Goal: Information Seeking & Learning: Learn about a topic

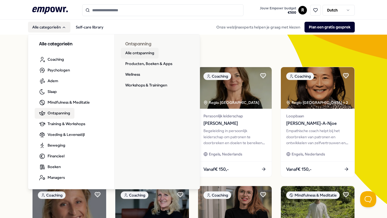
click at [142, 52] on link "Alle ontspanning" at bounding box center [140, 53] width 38 height 11
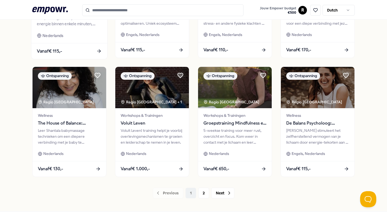
scroll to position [259, 0]
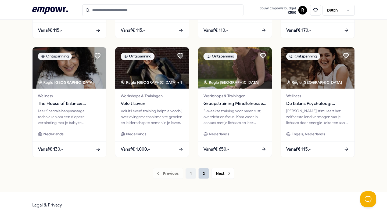
click at [204, 174] on button "2" at bounding box center [204, 173] width 11 height 11
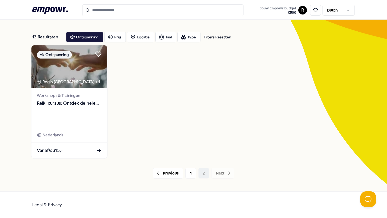
click at [61, 95] on span "Workshops & Trainingen" at bounding box center [69, 96] width 65 height 6
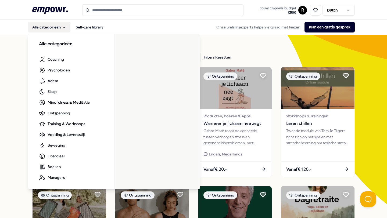
click at [64, 27] on icon "Main" at bounding box center [64, 27] width 2 height 1
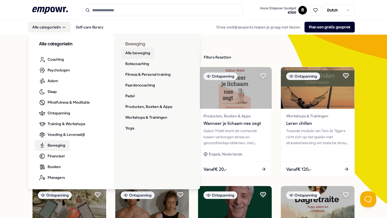
click at [139, 55] on link "Alle beweging" at bounding box center [138, 53] width 34 height 11
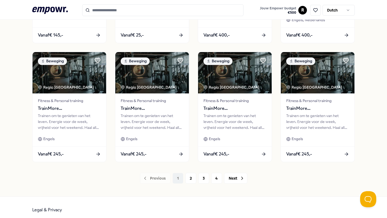
scroll to position [254, 0]
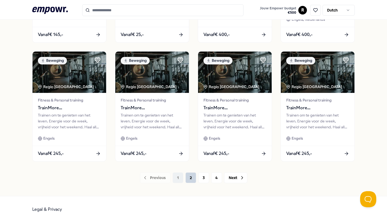
click at [192, 179] on button "2" at bounding box center [191, 178] width 11 height 11
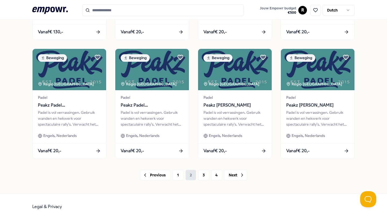
scroll to position [257, 0]
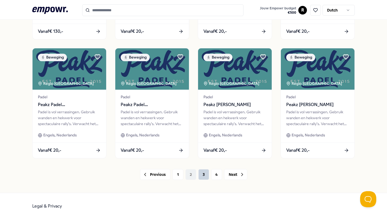
click at [204, 175] on button "3" at bounding box center [204, 174] width 11 height 11
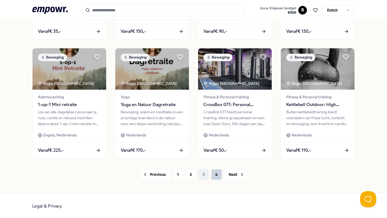
click at [215, 176] on button "4" at bounding box center [216, 174] width 11 height 11
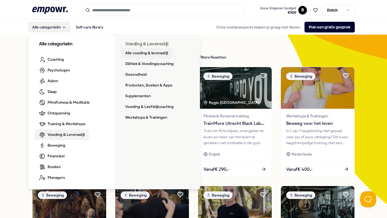
click at [148, 54] on link "Alle voeding & levensstijl" at bounding box center [146, 53] width 51 height 11
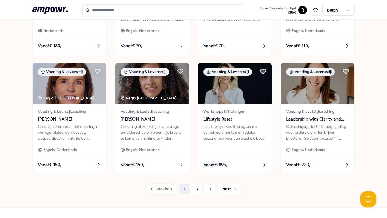
scroll to position [259, 0]
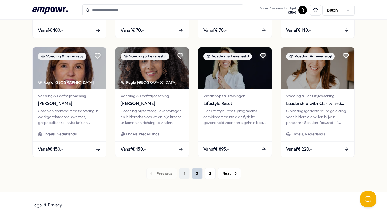
click at [195, 175] on button "2" at bounding box center [197, 173] width 11 height 11
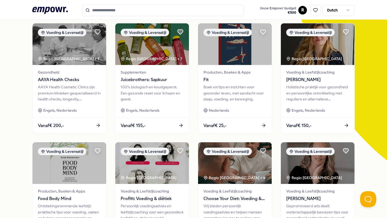
scroll to position [23, 0]
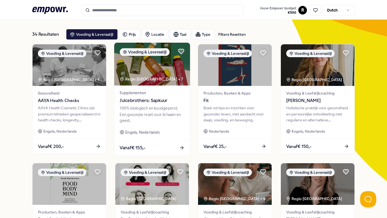
click at [148, 99] on span "Juicebrothers: Sapkuur" at bounding box center [152, 100] width 65 height 7
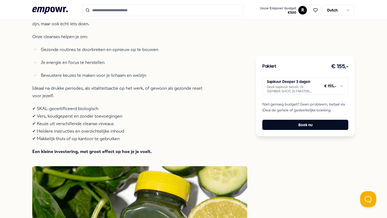
scroll to position [244, 0]
click at [344, 87] on html ".empowr-logo_svg__cls-1{fill:#03032f} Jouw Empowr budget € 500 R Dutch Alle cat…" at bounding box center [193, 109] width 387 height 218
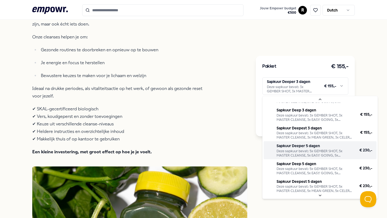
scroll to position [13, 0]
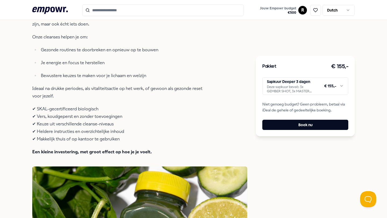
click at [6, 122] on html ".empowr-logo_svg__cls-1{fill:#03032f} Jouw Empowr budget € 500 R Dutch Alle cat…" at bounding box center [193, 109] width 387 height 218
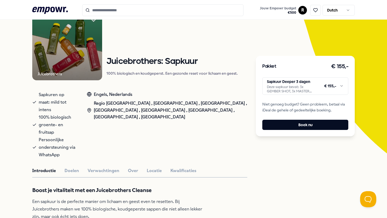
scroll to position [0, 0]
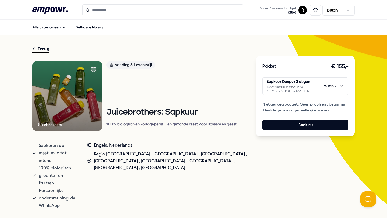
click at [40, 49] on div "Terug" at bounding box center [40, 48] width 17 height 7
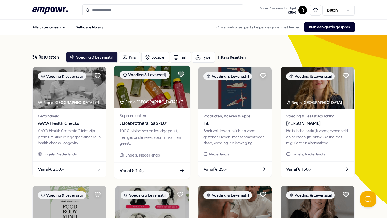
click at [142, 124] on span "Juicebrothers: Sapkuur" at bounding box center [152, 123] width 65 height 7
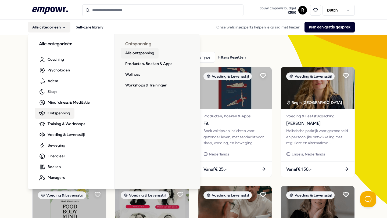
click at [138, 54] on link "Alle ontspanning" at bounding box center [140, 53] width 38 height 11
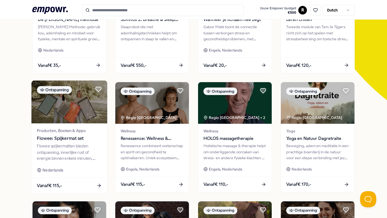
scroll to position [105, 0]
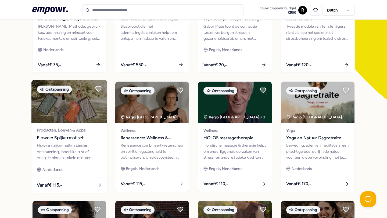
click at [69, 110] on img at bounding box center [69, 101] width 76 height 43
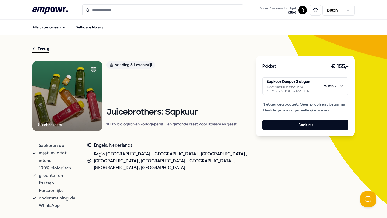
click at [342, 81] on html ".empowr-logo_svg__cls-1{fill:#03032f} Jouw Empowr budget € 500 R Dutch Alle cat…" at bounding box center [193, 109] width 387 height 218
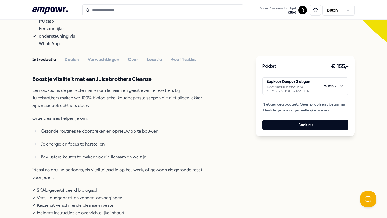
scroll to position [160, 0]
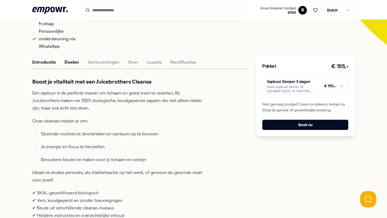
click at [74, 59] on button "Doelen" at bounding box center [72, 62] width 15 height 7
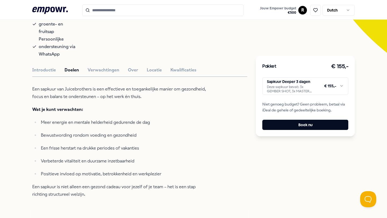
scroll to position [104, 0]
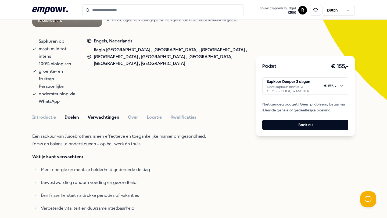
click at [102, 114] on button "Verwachtingen" at bounding box center [104, 117] width 32 height 7
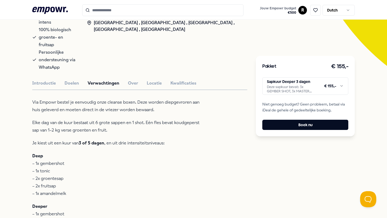
scroll to position [131, 0]
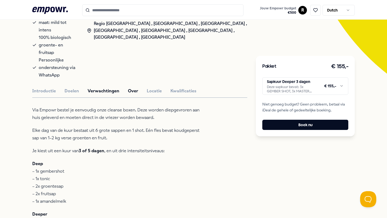
click at [130, 88] on button "Over" at bounding box center [133, 91] width 10 height 7
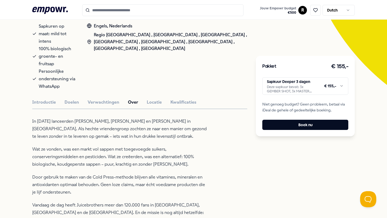
scroll to position [111, 0]
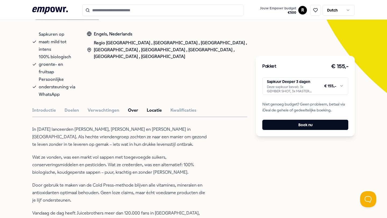
click at [154, 107] on button "Locatie" at bounding box center [154, 110] width 15 height 7
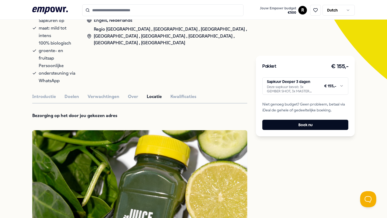
scroll to position [116, 0]
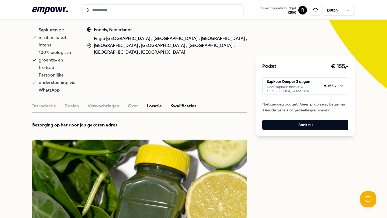
click at [181, 103] on button "Kwalificaties" at bounding box center [184, 106] width 26 height 7
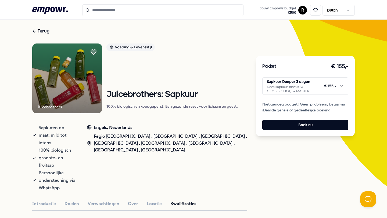
scroll to position [0, 0]
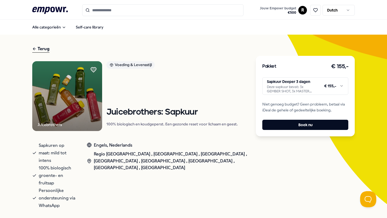
click at [344, 87] on html ".empowr-logo_svg__cls-1{fill:#03032f} Jouw Empowr budget € 500 R Dutch Alle cat…" at bounding box center [193, 109] width 387 height 218
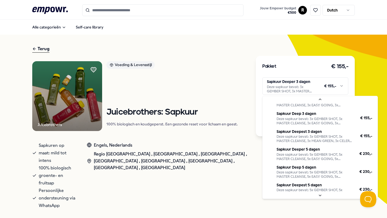
scroll to position [13, 0]
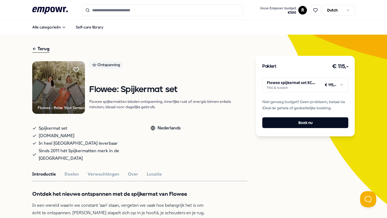
click at [343, 86] on html ".empowr-logo_svg__cls-1{fill:#03032f} Jouw Empowr budget € 500 R Dutch Alle cat…" at bounding box center [193, 109] width 387 height 218
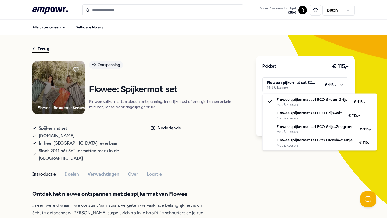
click at [286, 175] on html ".empowr-logo_svg__cls-1{fill:#03032f} Jouw Empowr budget € 500 R Dutch Alle cat…" at bounding box center [193, 109] width 387 height 218
